Goal: Task Accomplishment & Management: Use online tool/utility

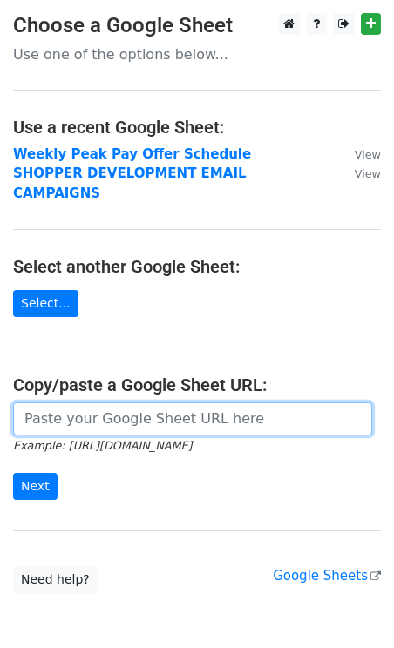
click at [97, 409] on input "url" at bounding box center [192, 419] width 359 height 33
paste input "https://docs.google.com/spreadsheets/d/1zAhzHsM47XH7rEMpX1KN0JdEjOifuNgJT0iRptO…"
type input "https://docs.google.com/spreadsheets/d/1zAhzHsM47XH7rEMpX1KN0JdEjOifuNgJT0iRptO…"
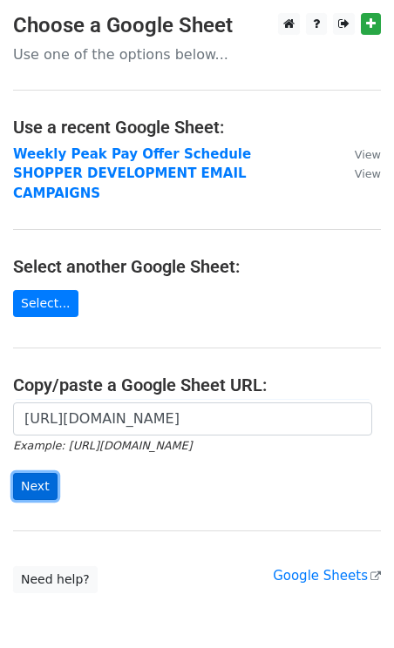
click at [37, 473] on input "Next" at bounding box center [35, 486] width 44 height 27
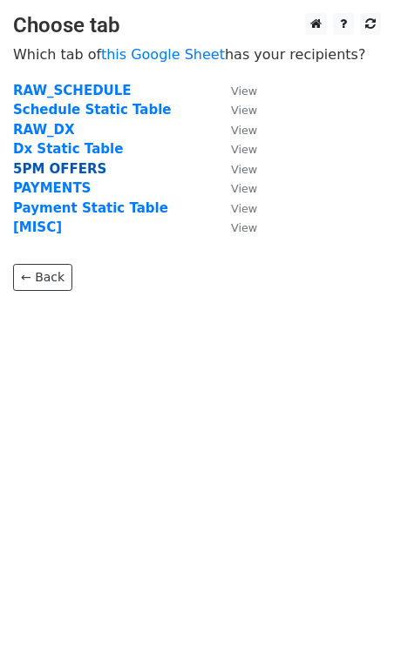
click at [55, 166] on strong "5PM OFFERS" at bounding box center [59, 169] width 93 height 16
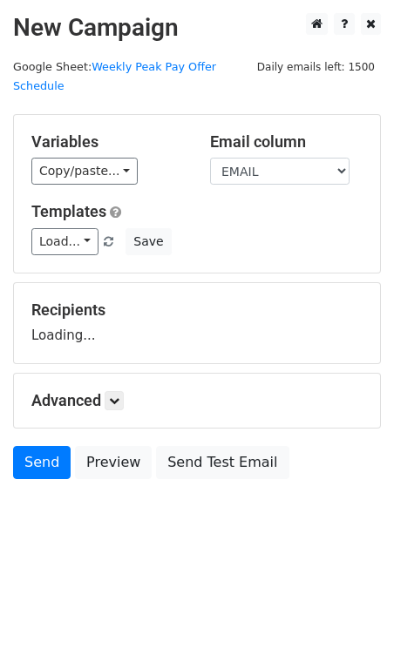
click at [70, 244] on div "Variables Copy/paste... {{STARTING_POINT_NAME}} {{STARTING_POINT_ID}} {{DAY_OF_…" at bounding box center [197, 194] width 366 height 158
click at [70, 228] on link "Load..." at bounding box center [64, 241] width 67 height 27
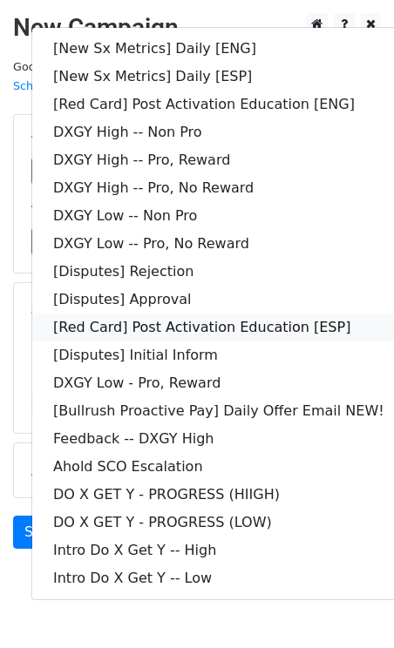
scroll to position [29, 0]
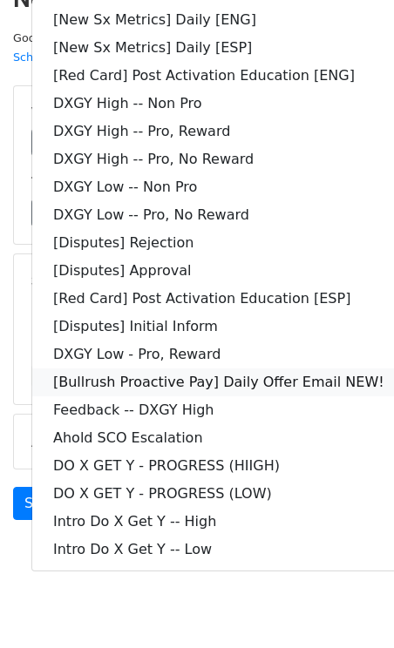
click at [221, 369] on link "[Bullrush Proactive Pay] Daily Offer Email NEW!" at bounding box center [218, 383] width 373 height 28
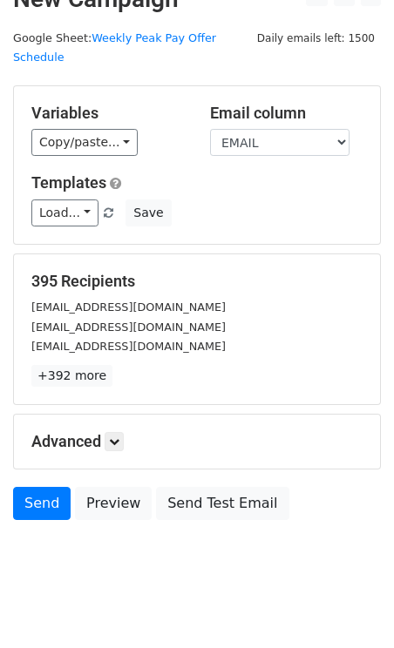
click at [255, 365] on p "+392 more" at bounding box center [196, 376] width 331 height 22
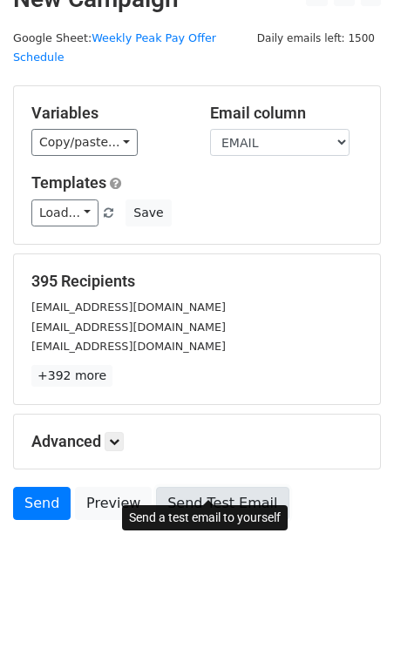
click at [210, 487] on link "Send Test Email" at bounding box center [222, 503] width 132 height 33
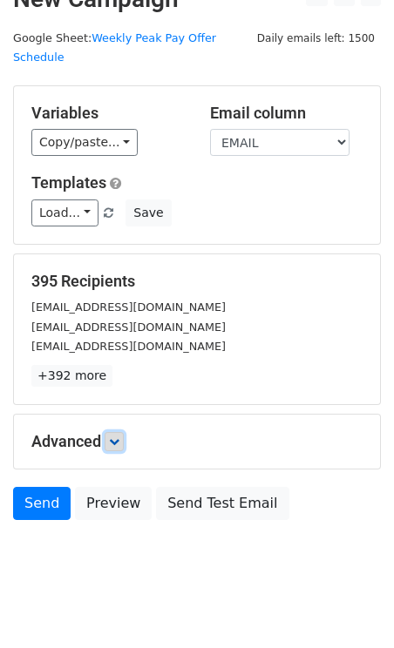
click at [119, 437] on icon at bounding box center [114, 442] width 10 height 10
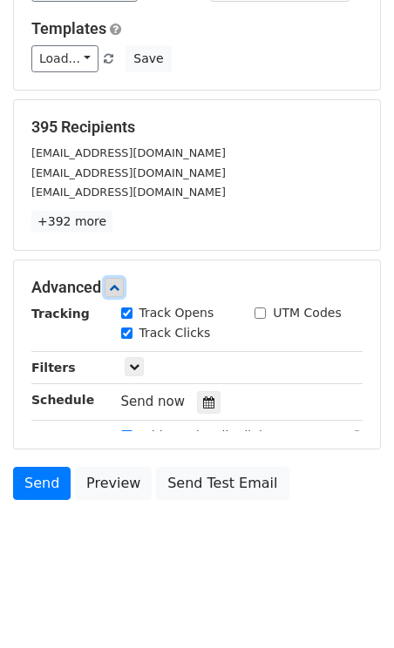
scroll to position [199, 0]
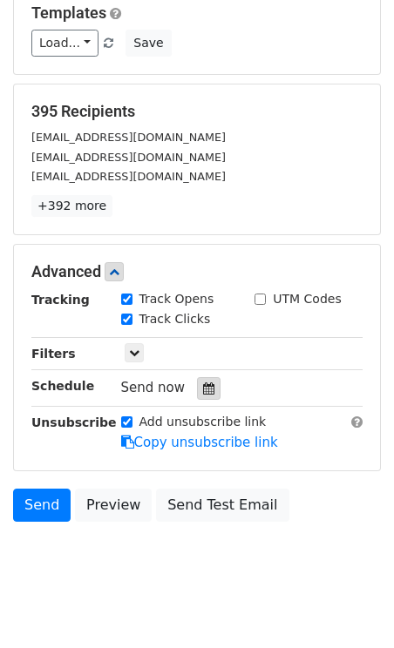
click at [205, 383] on icon at bounding box center [208, 389] width 11 height 12
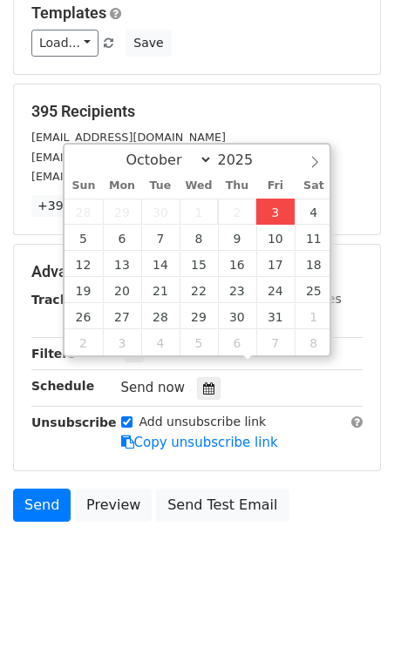
type input "2025-10-03 14:21"
type input "02"
type input "21"
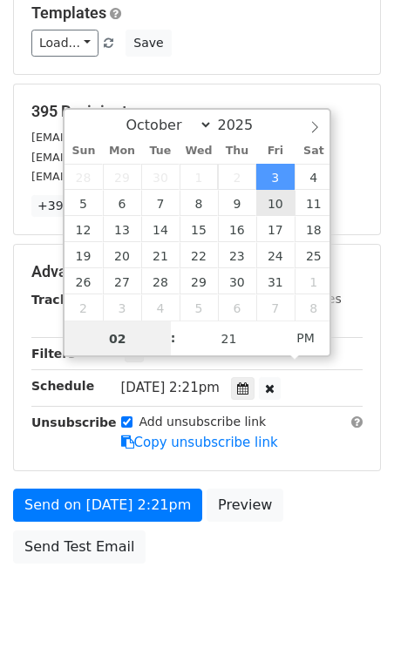
scroll to position [171, 0]
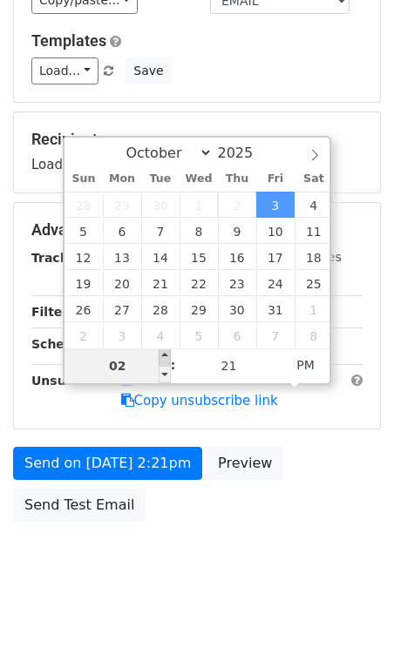
type input "2025-10-03 15:21"
type input "03"
click at [163, 356] on span at bounding box center [165, 357] width 12 height 17
type input "2025-10-03 16:21"
type input "04"
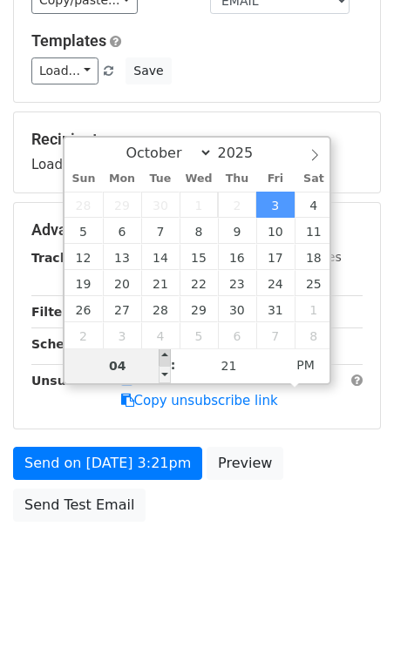
click at [163, 356] on span at bounding box center [165, 357] width 12 height 17
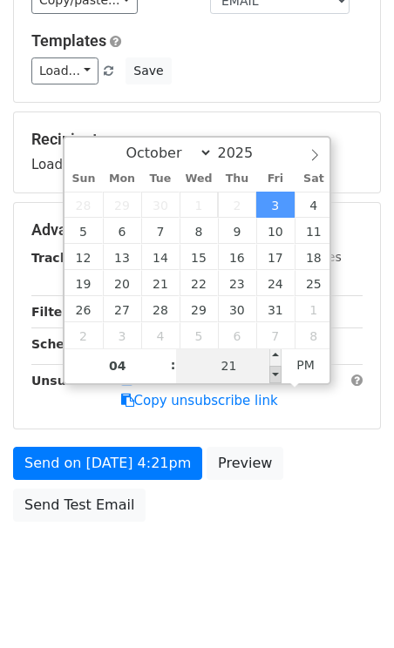
type input "2025-10-03 16:16"
type input "16"
click at [277, 376] on span at bounding box center [275, 374] width 12 height 17
type input "2025-10-03 16:11"
type input "11"
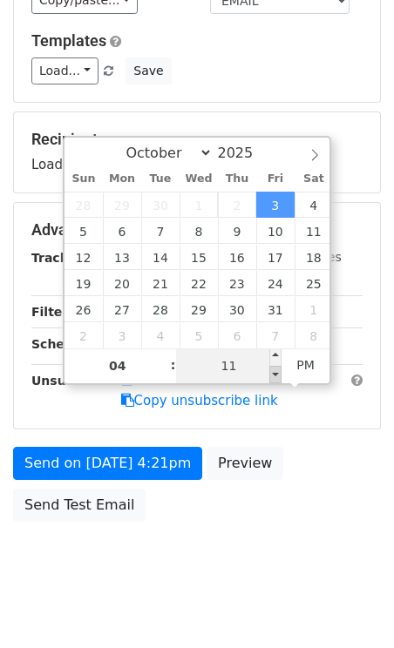
click at [277, 376] on span at bounding box center [275, 374] width 12 height 17
type input "2025-10-03 16:06"
type input "06"
click at [277, 376] on span at bounding box center [275, 374] width 12 height 17
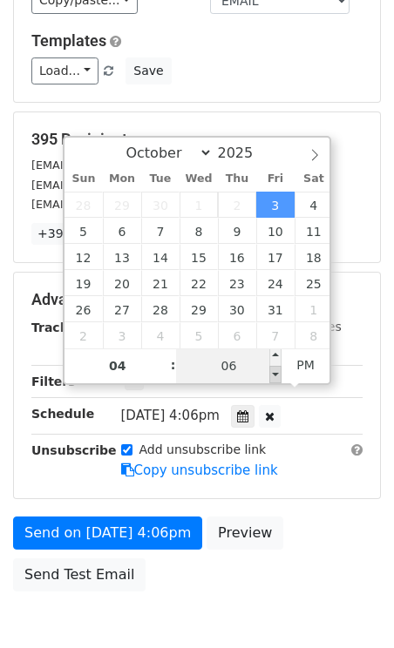
type input "2025-10-03 16:01"
type input "01"
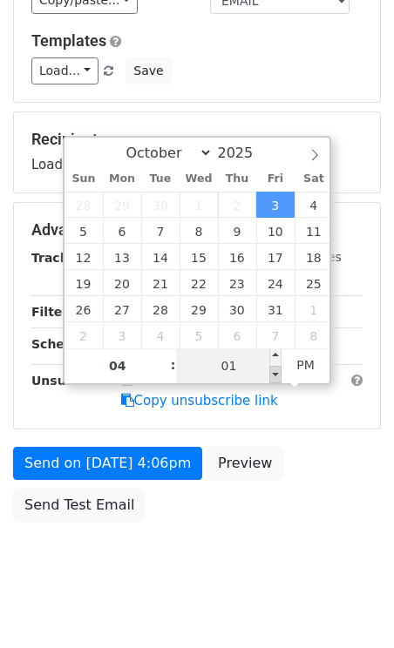
click at [277, 376] on span at bounding box center [275, 374] width 12 height 17
type input "2025-10-03 15:56"
type input "03"
type input "56"
click at [277, 376] on span at bounding box center [275, 374] width 12 height 17
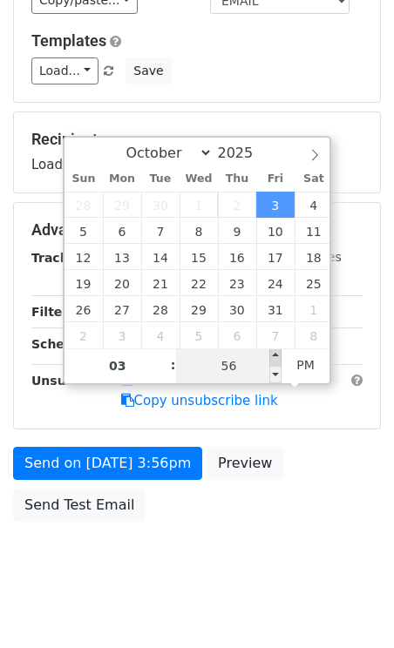
type input "2025-10-03 16:00"
type input "04"
type input "00"
click at [276, 359] on span at bounding box center [275, 357] width 12 height 17
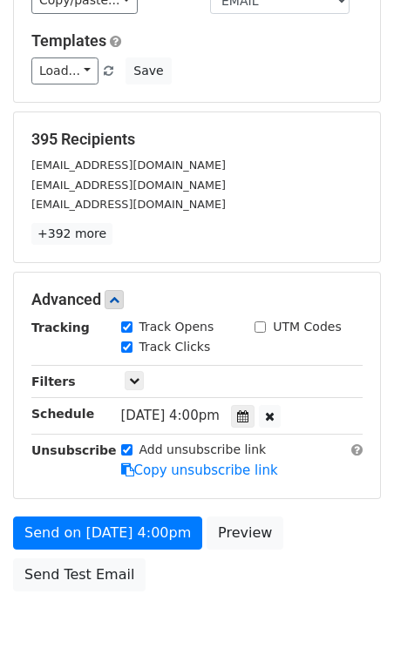
click at [263, 89] on form "Variables Copy/paste... {{STARTING_POINT_NAME}} {{STARTING_POINT_ID}} {{DAY_OF_…" at bounding box center [197, 271] width 368 height 657
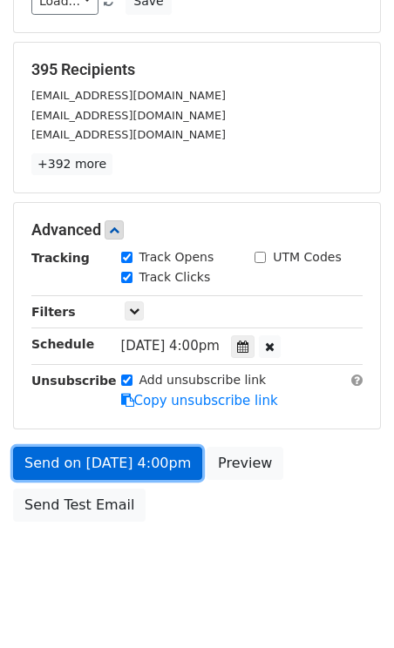
click at [113, 447] on link "Send on Oct 3 at 4:00pm" at bounding box center [107, 463] width 189 height 33
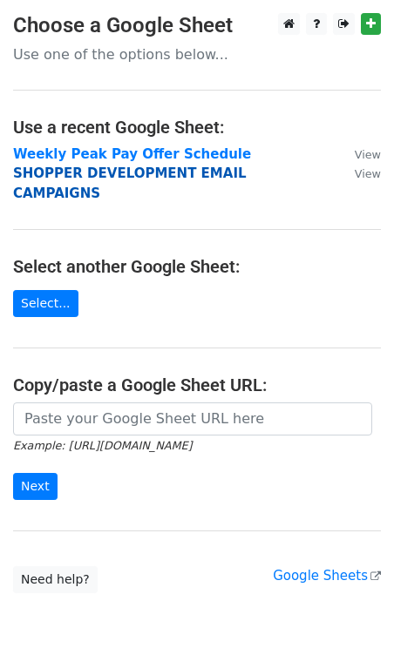
click at [130, 175] on strong "SHOPPER DEVELOPMENT EMAIL CAMPAIGNS" at bounding box center [130, 184] width 234 height 36
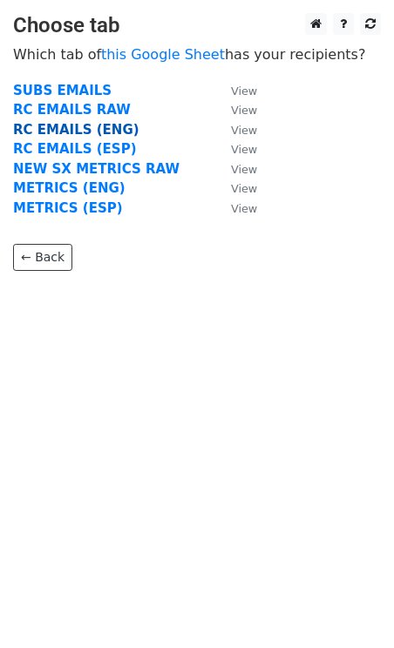
click at [101, 136] on strong "RC EMAILS (ENG)" at bounding box center [76, 130] width 126 height 16
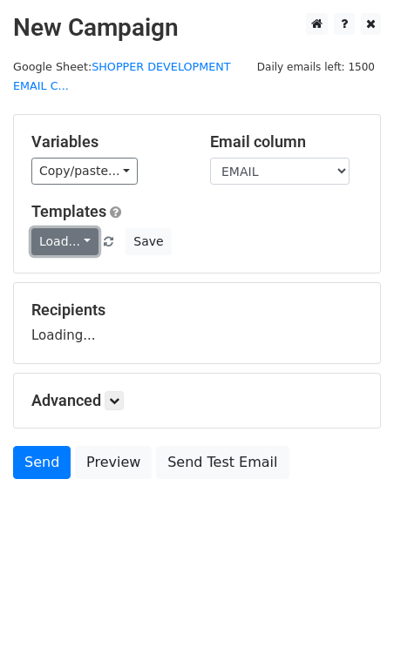
click at [83, 240] on link "Load..." at bounding box center [64, 241] width 67 height 27
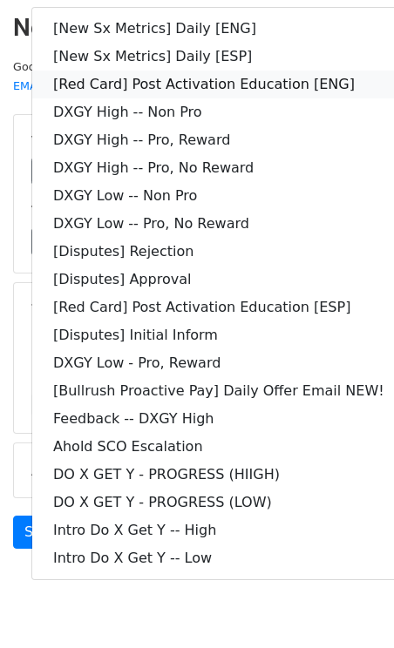
click at [214, 85] on link "[Red Card] Post Activation Education [ENG]" at bounding box center [218, 85] width 373 height 28
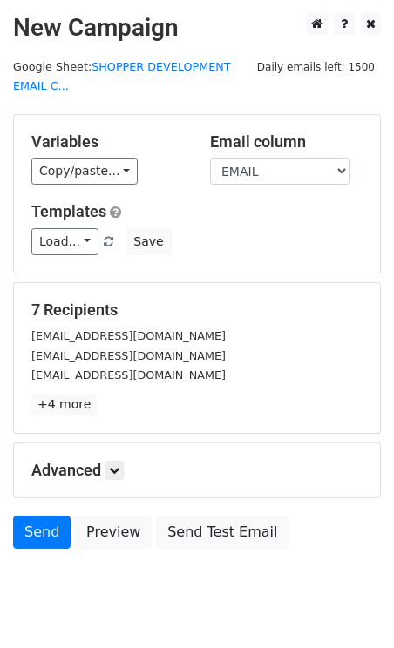
scroll to position [48, 0]
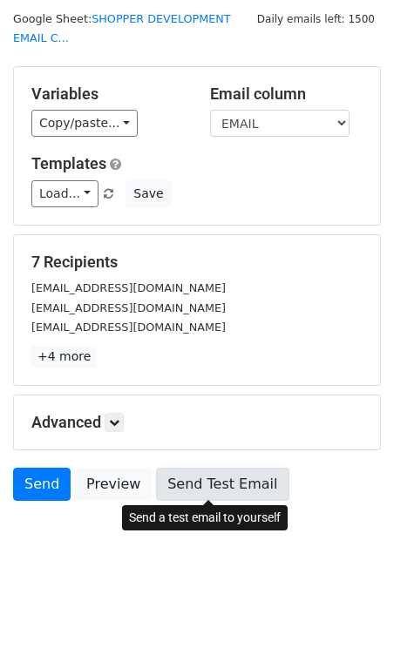
click at [188, 481] on link "Send Test Email" at bounding box center [222, 484] width 132 height 33
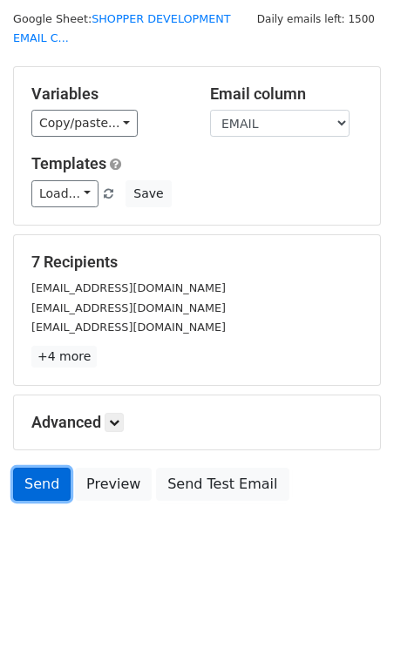
click at [34, 473] on link "Send" at bounding box center [42, 484] width 58 height 33
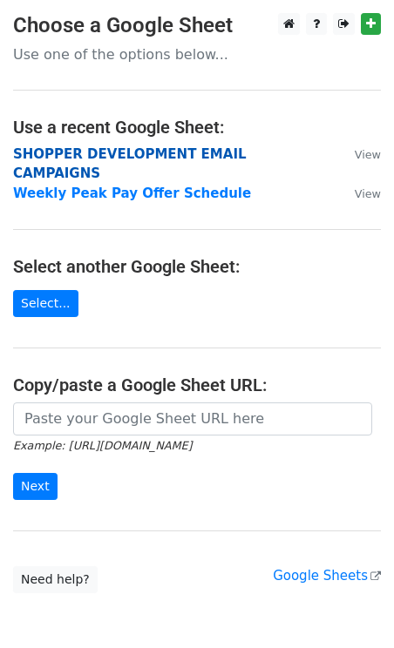
click at [127, 154] on strong "SHOPPER DEVELOPMENT EMAIL CAMPAIGNS" at bounding box center [130, 164] width 234 height 36
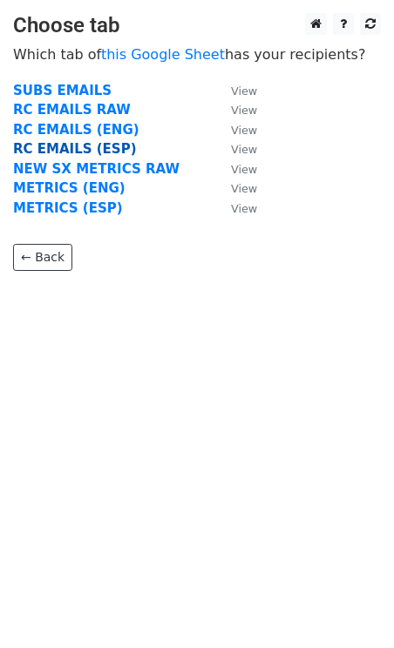
click at [69, 149] on strong "RC EMAILS (ESP)" at bounding box center [74, 149] width 123 height 16
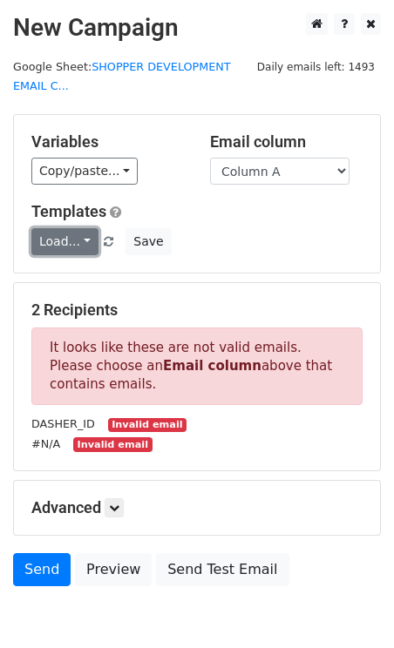
click at [49, 234] on link "Load..." at bounding box center [64, 241] width 67 height 27
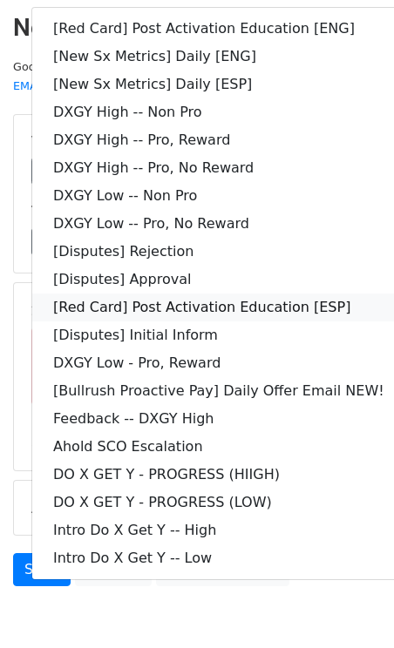
click at [247, 307] on link "[Red Card] Post Activation Education [ESP]" at bounding box center [218, 308] width 373 height 28
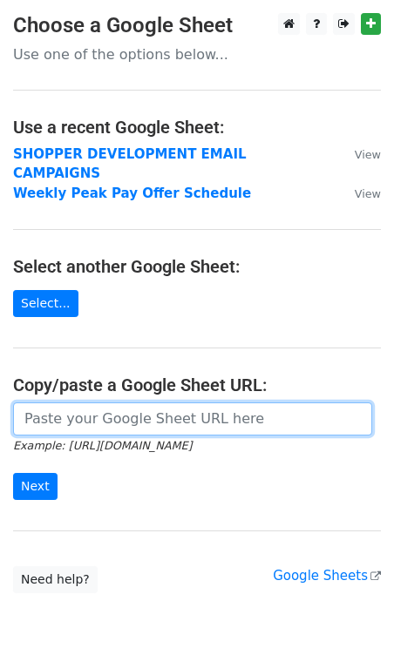
click at [82, 403] on input "url" at bounding box center [192, 419] width 359 height 33
paste input "[URL][DOMAIN_NAME]"
type input "https://docs.google.com/spreadsheets/d/1pfamqC0sqb6_oCOwbz5jLTMgVqFvBP-oxXFgbBI…"
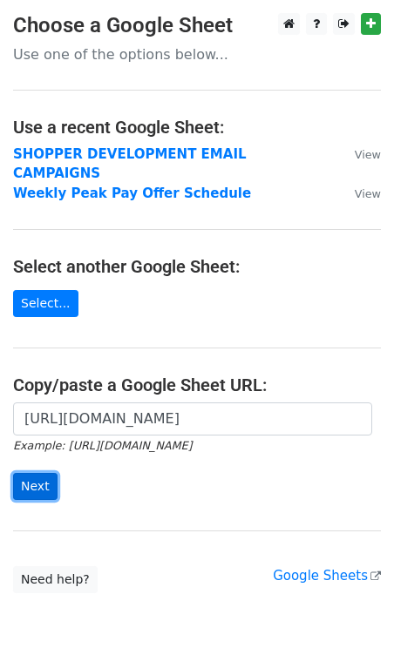
scroll to position [0, 0]
click at [28, 474] on input "Next" at bounding box center [35, 486] width 44 height 27
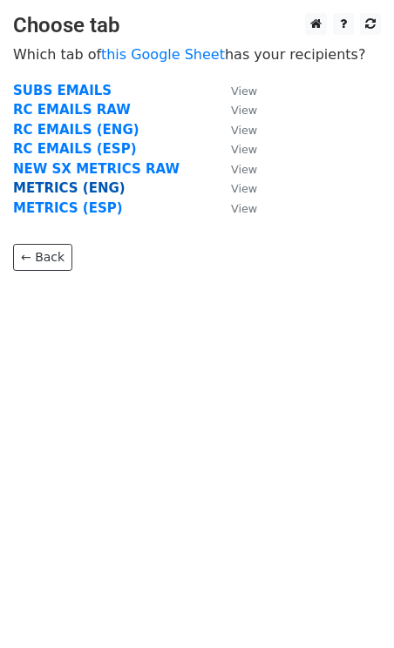
click at [71, 187] on strong "METRICS (ENG)" at bounding box center [69, 188] width 112 height 16
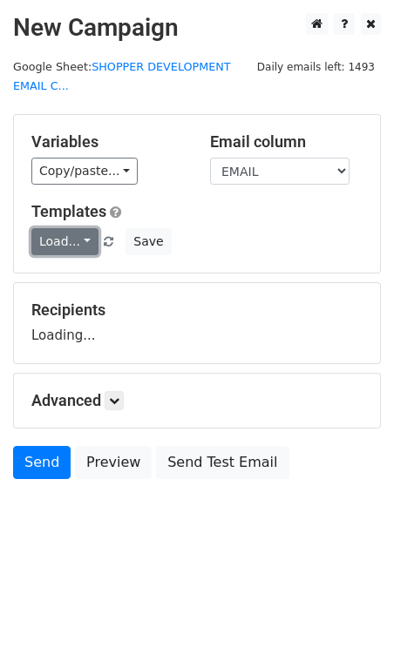
click at [71, 242] on link "Load..." at bounding box center [64, 241] width 67 height 27
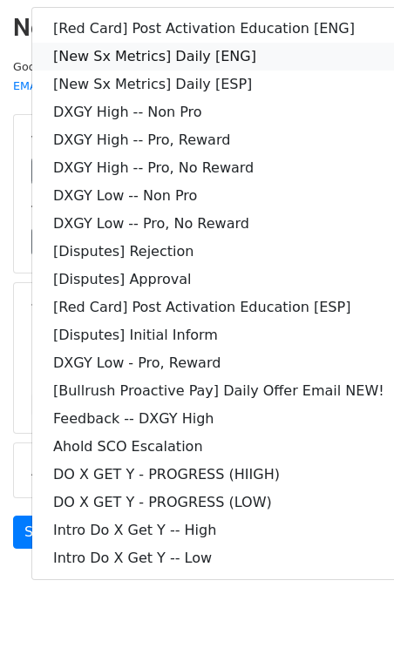
click at [207, 53] on link "[New Sx Metrics] Daily [ENG]" at bounding box center [218, 57] width 373 height 28
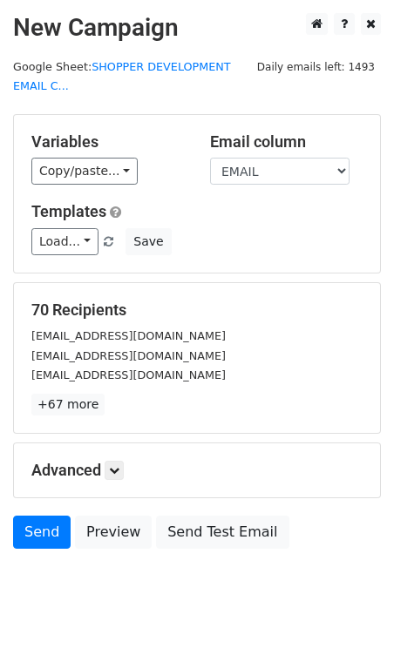
scroll to position [48, 0]
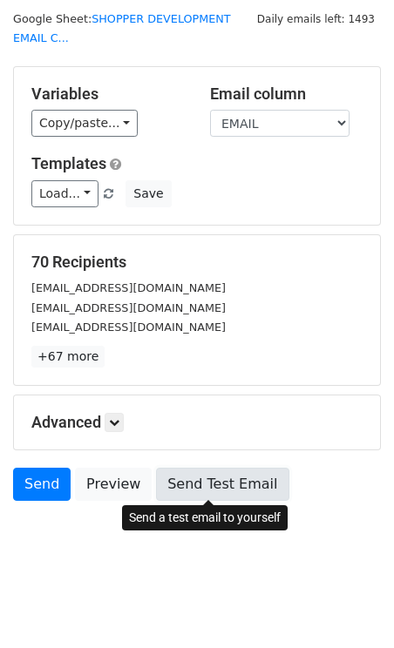
click at [188, 478] on link "Send Test Email" at bounding box center [222, 484] width 132 height 33
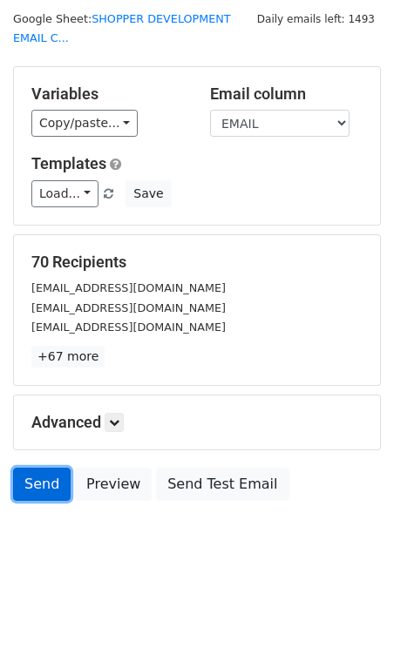
click at [48, 483] on link "Send" at bounding box center [42, 484] width 58 height 33
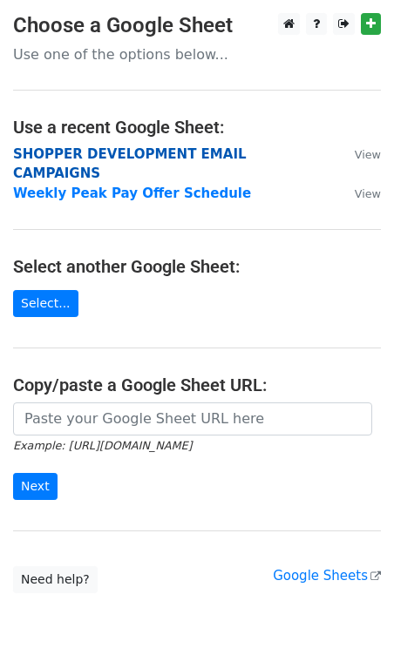
click at [75, 149] on strong "SHOPPER DEVELOPMENT EMAIL CAMPAIGNS" at bounding box center [130, 164] width 234 height 36
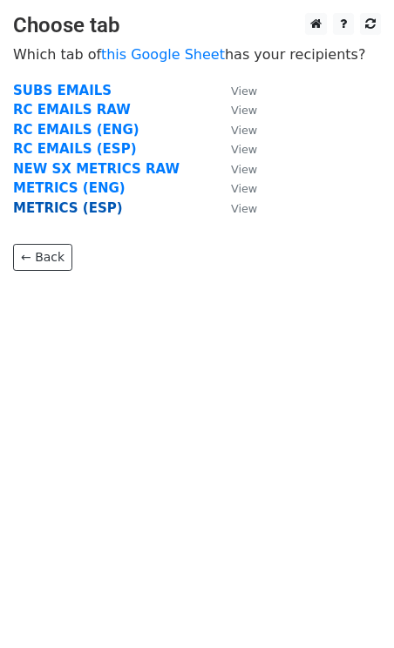
click at [69, 209] on strong "METRICS (ESP)" at bounding box center [68, 208] width 110 height 16
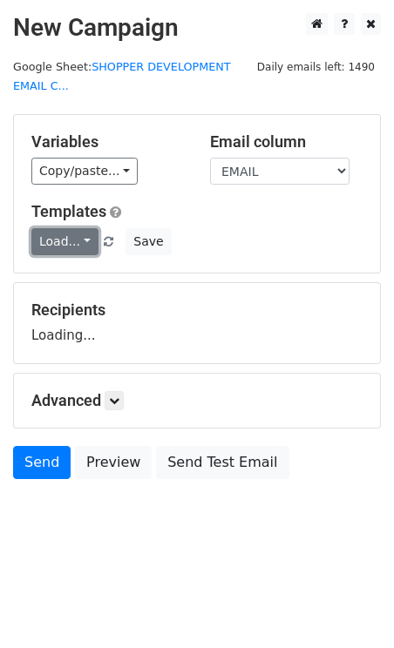
click at [73, 238] on link "Load..." at bounding box center [64, 241] width 67 height 27
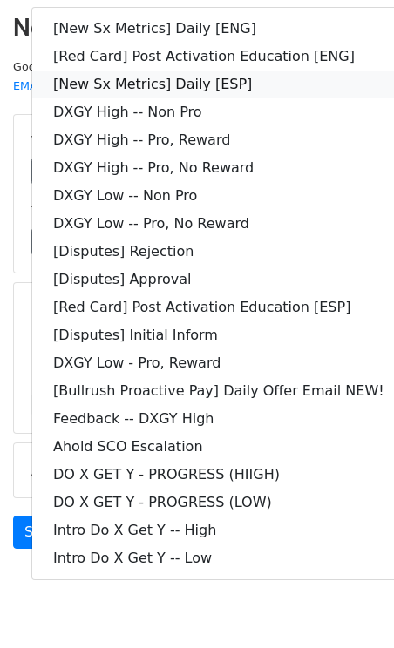
click at [187, 82] on link "[New Sx Metrics] Daily [ESP]" at bounding box center [218, 85] width 373 height 28
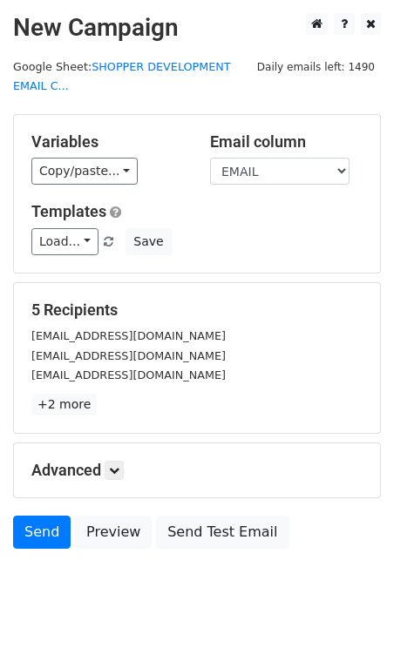
click at [162, 153] on div "Variables Copy/paste... {{DASHER_ID}} {{FIRST_NAME}} {{EMAIL}} {{SNAPSHOT_DATE}…" at bounding box center [107, 158] width 179 height 53
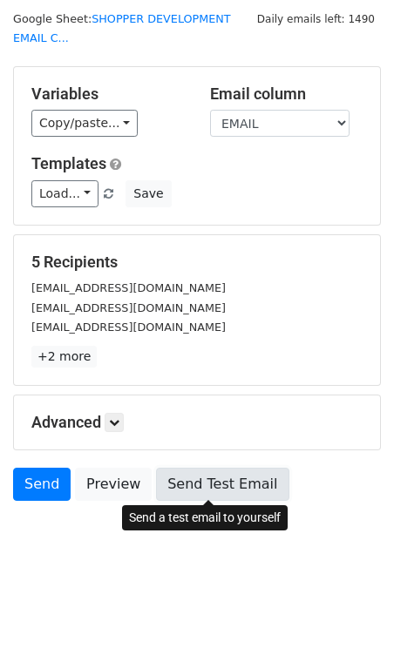
click at [171, 484] on link "Send Test Email" at bounding box center [222, 484] width 132 height 33
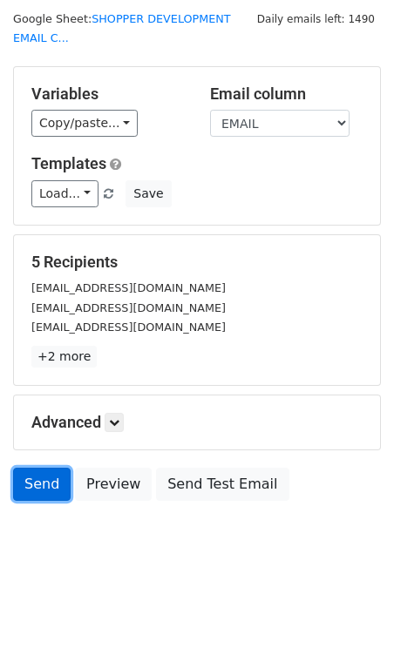
click at [37, 472] on link "Send" at bounding box center [42, 484] width 58 height 33
